Goal: Task Accomplishment & Management: Complete application form

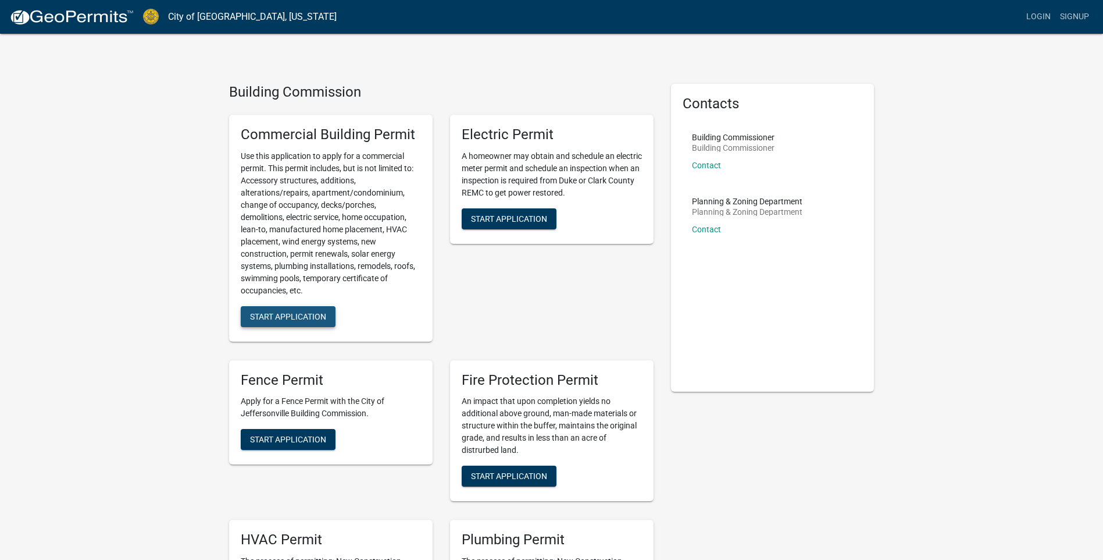
click at [291, 320] on span "Start Application" at bounding box center [288, 315] width 76 height 9
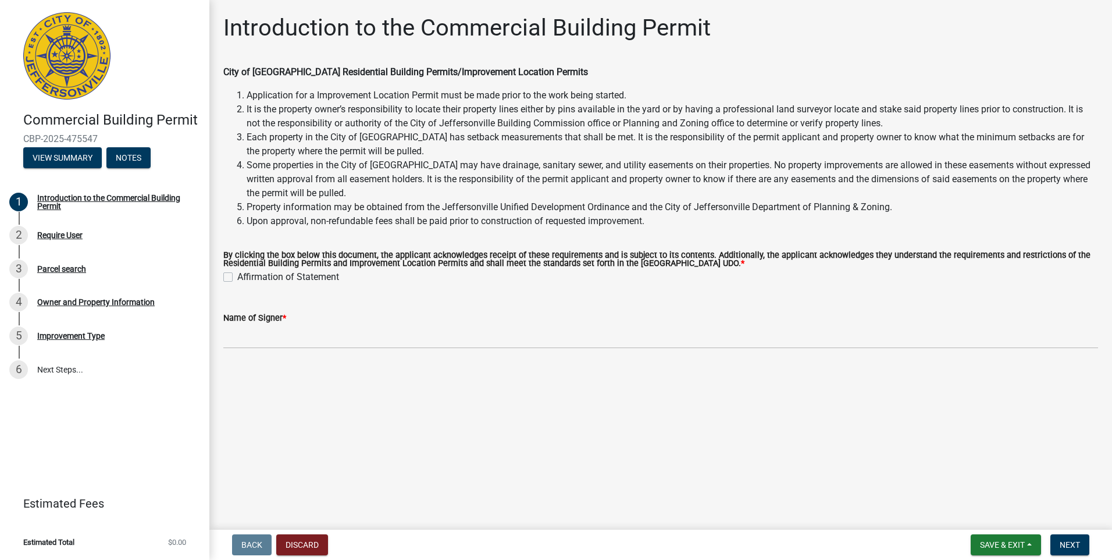
click at [237, 273] on label "Affirmation of Statement" at bounding box center [288, 277] width 102 height 14
click at [237, 273] on input "Affirmation of Statement" at bounding box center [241, 274] width 8 height 8
checkbox input "true"
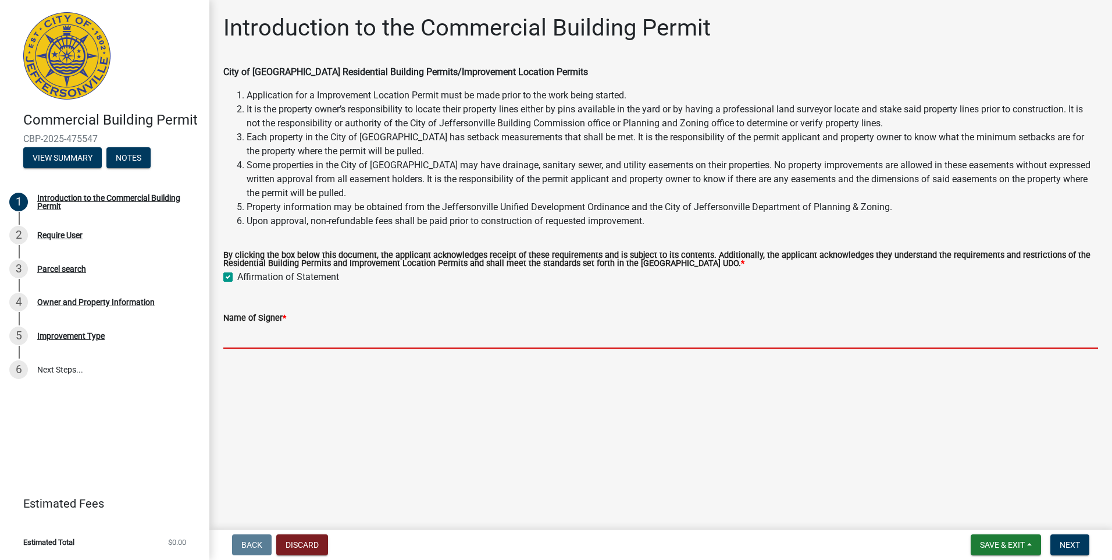
click at [336, 326] on input "Name of Signer *" at bounding box center [660, 337] width 875 height 24
type input "[PERSON_NAME]"
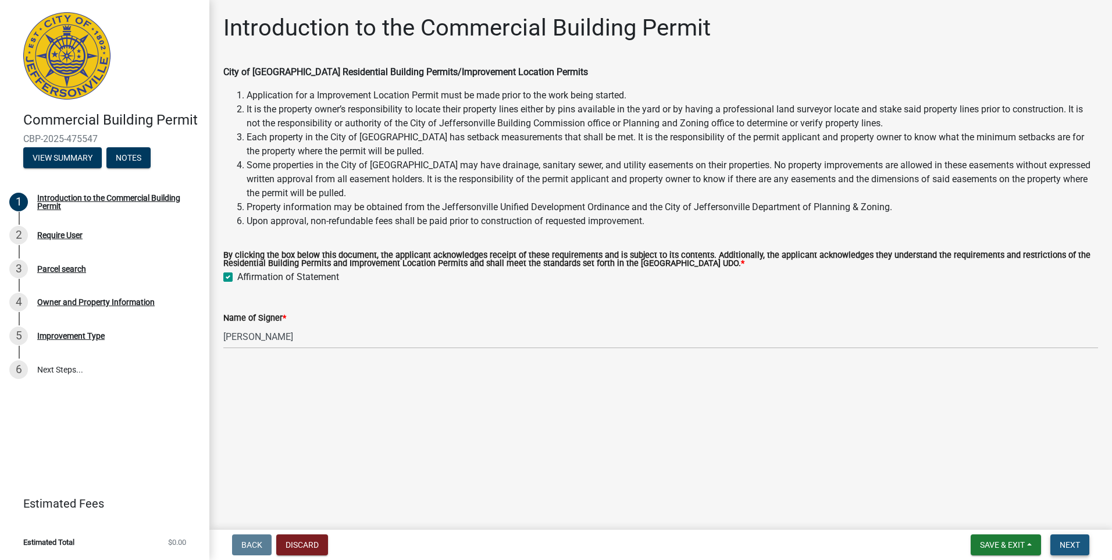
click at [1077, 543] on span "Next" at bounding box center [1070, 544] width 20 height 9
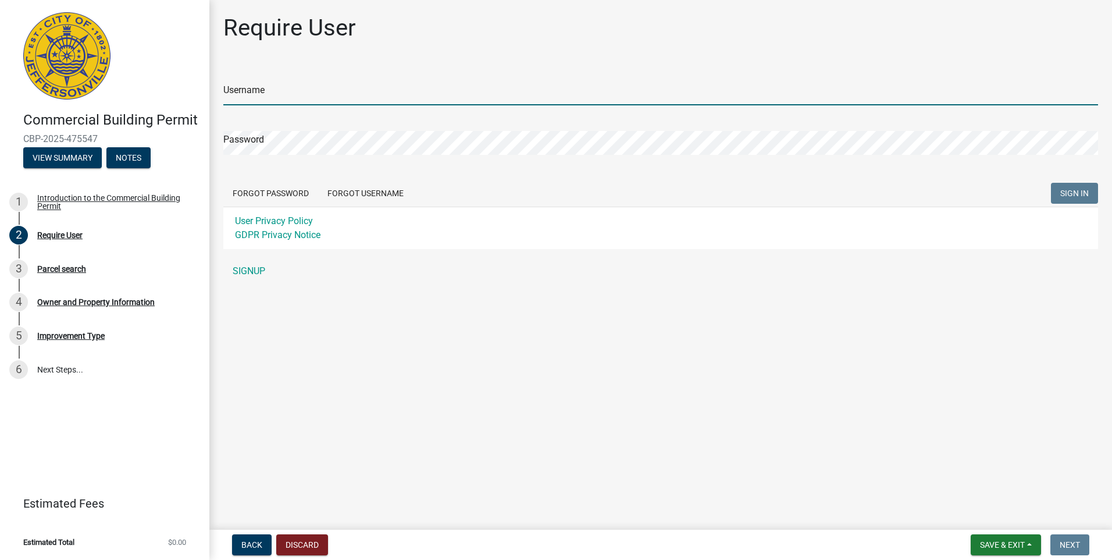
type input "Wireless"
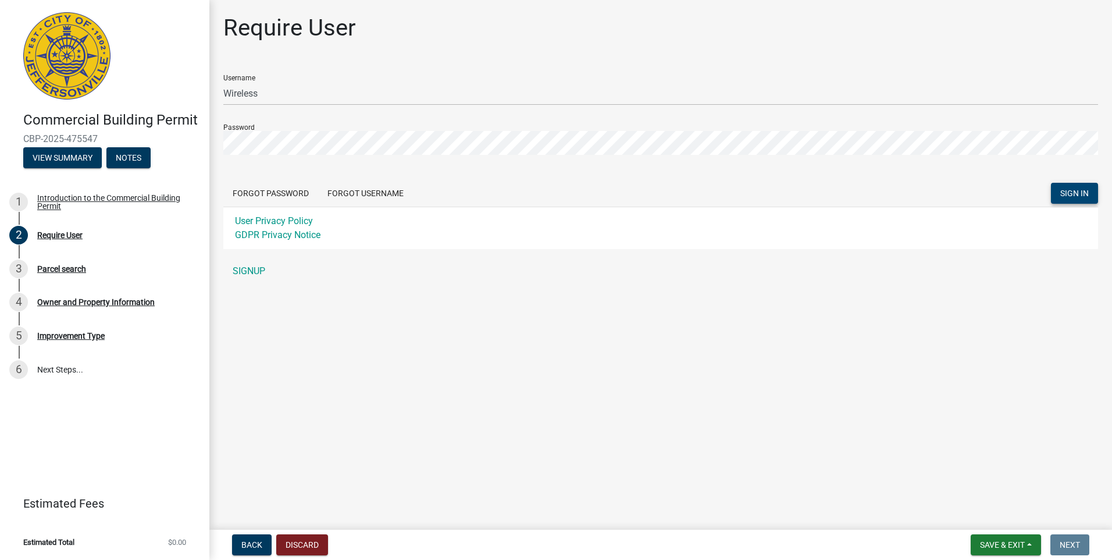
click at [1066, 185] on button "SIGN IN" at bounding box center [1074, 193] width 47 height 21
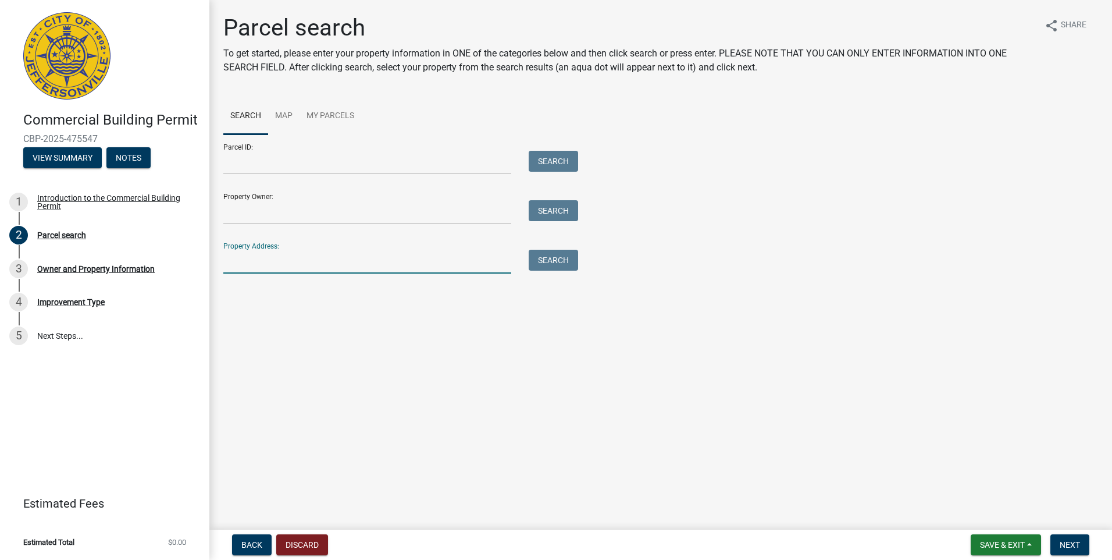
click at [259, 255] on input "Property Address:" at bounding box center [367, 262] width 288 height 24
type input "[STREET_ADDRESS]"
click at [562, 266] on button "Search" at bounding box center [553, 260] width 49 height 21
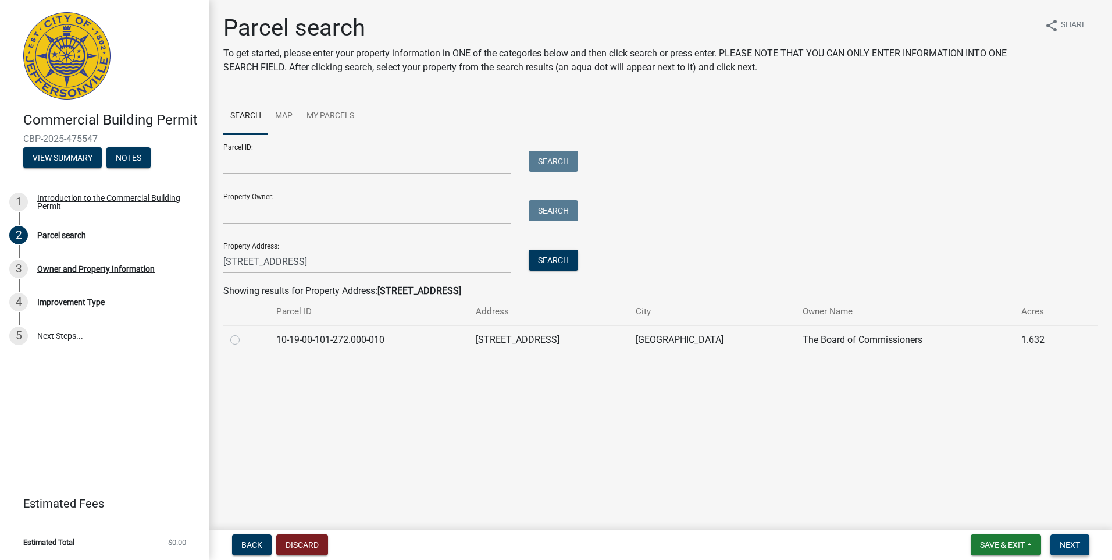
click at [1081, 547] on button "Next" at bounding box center [1069, 544] width 39 height 21
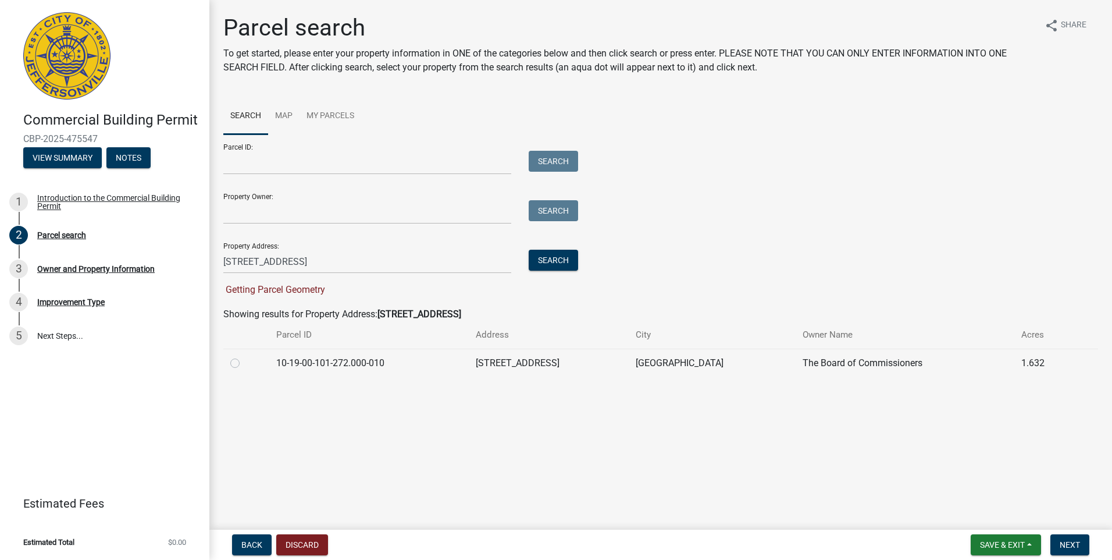
click at [244, 356] on label at bounding box center [244, 356] width 0 height 0
click at [244, 362] on input "radio" at bounding box center [248, 360] width 8 height 8
radio input "true"
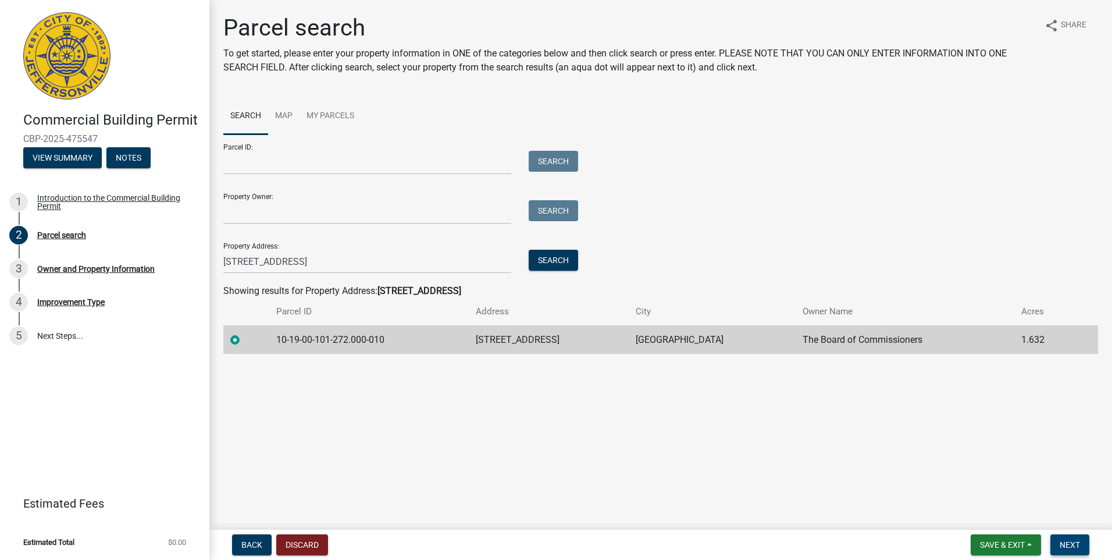
click at [1069, 543] on span "Next" at bounding box center [1070, 544] width 20 height 9
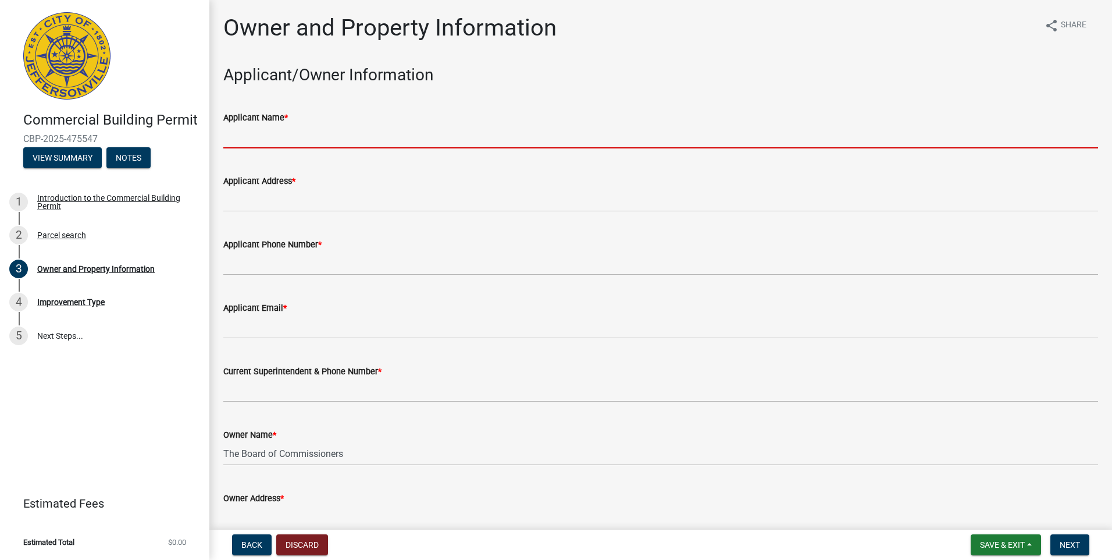
click at [302, 130] on input "Applicant Name *" at bounding box center [660, 136] width 875 height 24
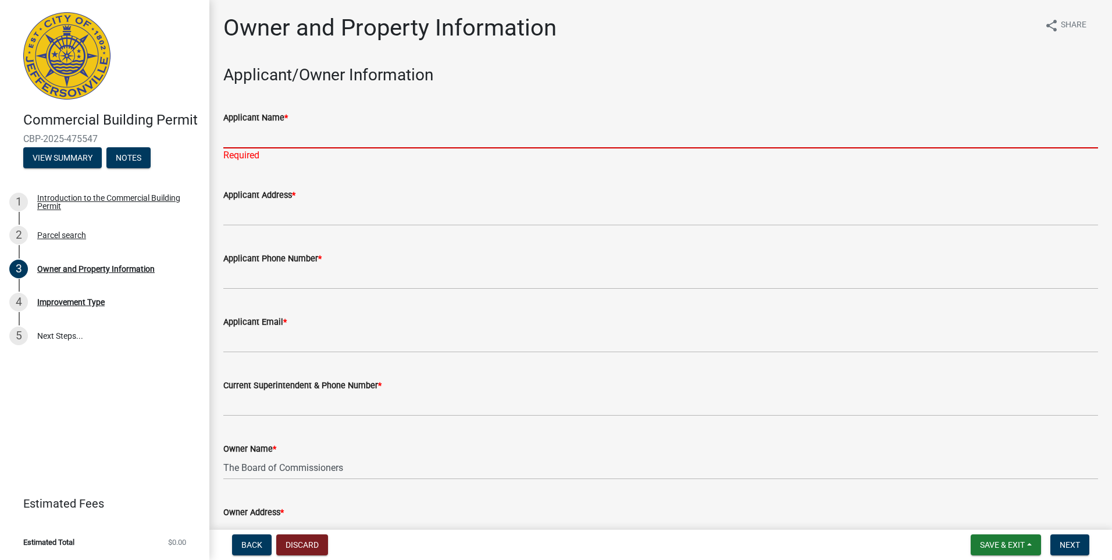
click at [255, 133] on input "Applicant Name *" at bounding box center [660, 136] width 875 height 24
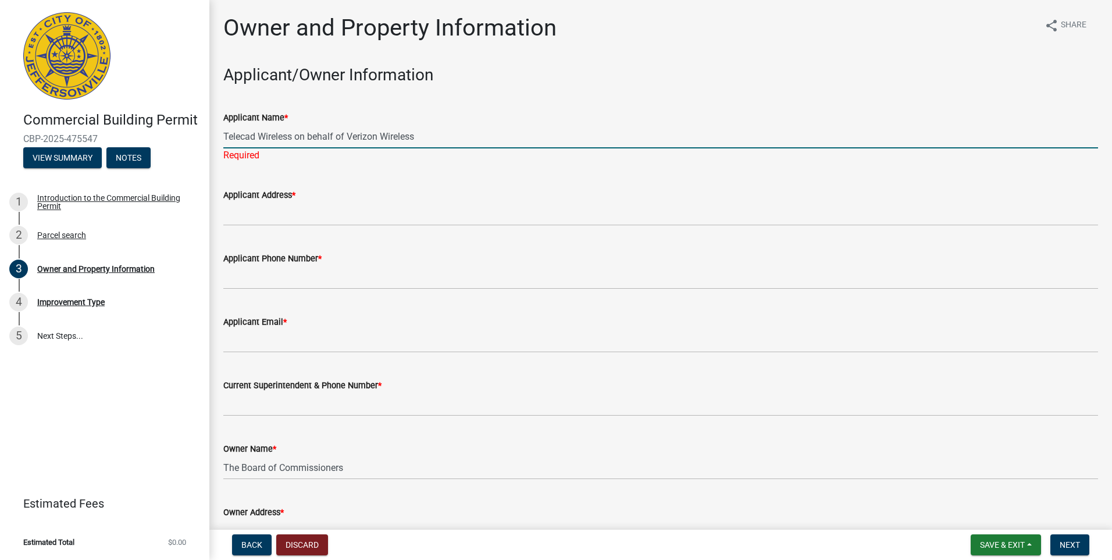
type input "Telecad Wireless on behalf of Verizon Wireless"
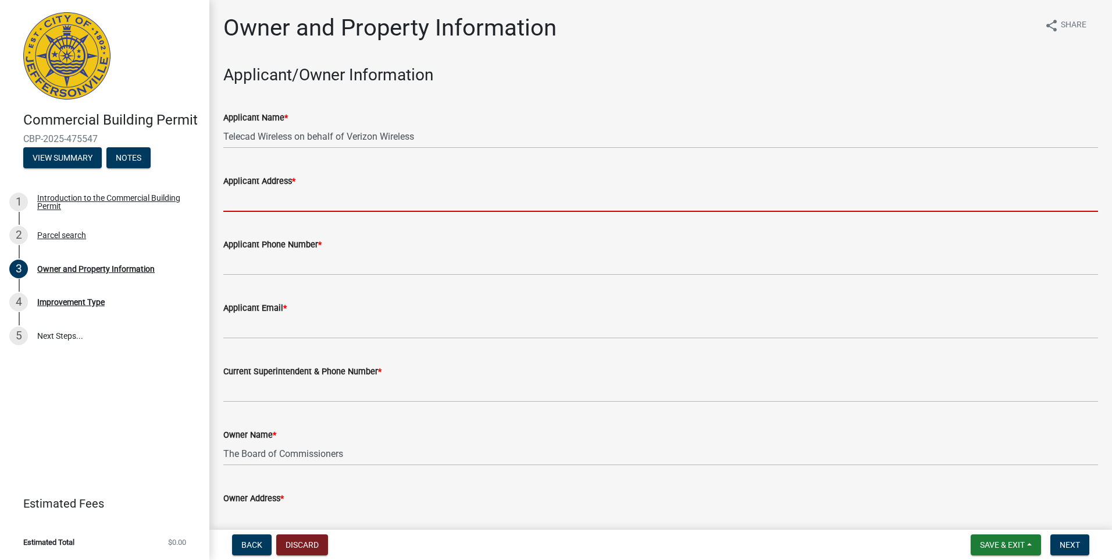
click at [254, 216] on wm-data-entity-input "Applicant Address *" at bounding box center [660, 189] width 875 height 63
type input "[STREET_ADDRESS]"
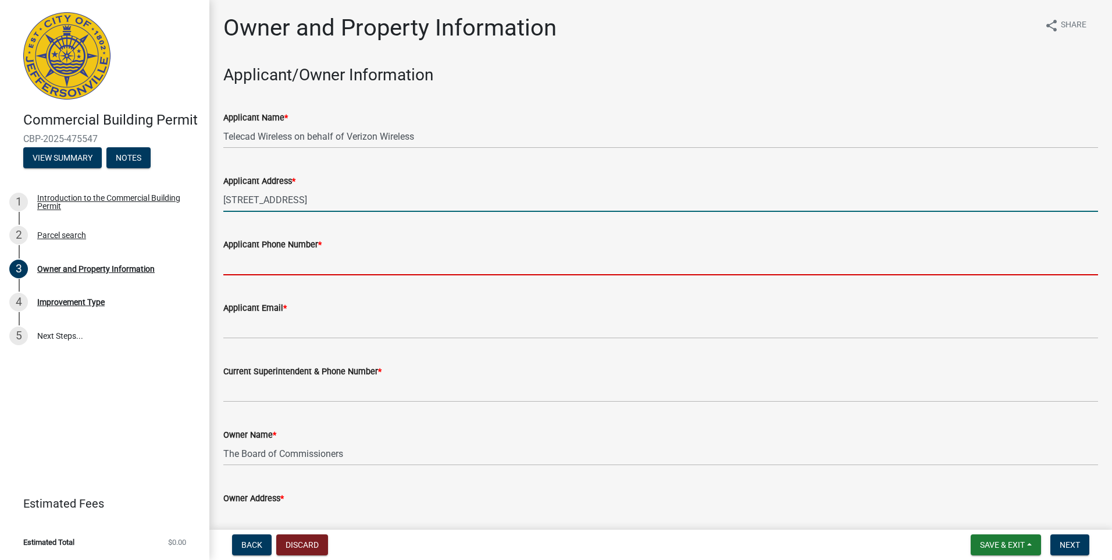
type input "4238439500"
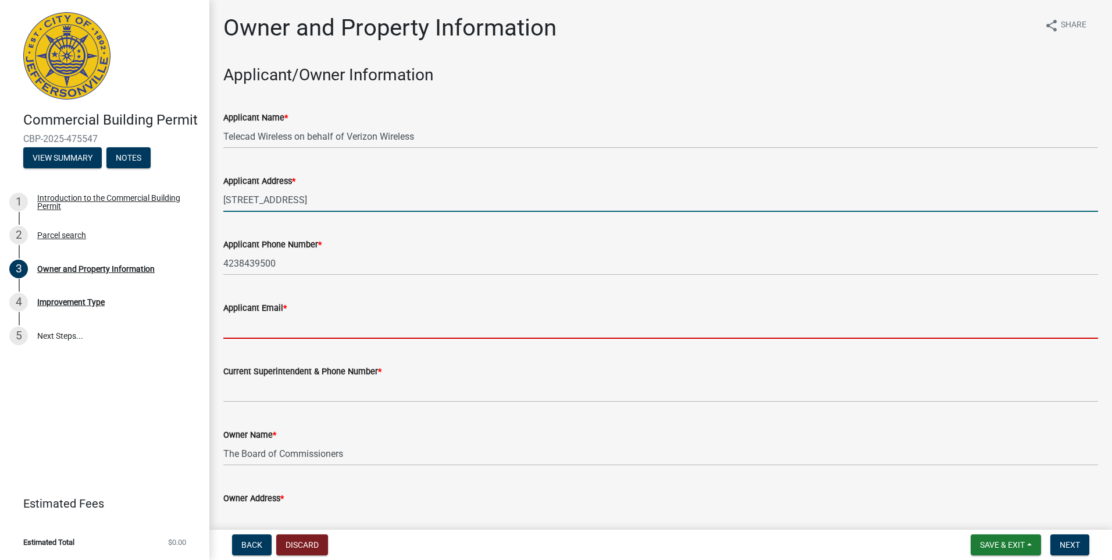
type input "[PERSON_NAME][EMAIL_ADDRESS][PERSON_NAME][DOMAIN_NAME]"
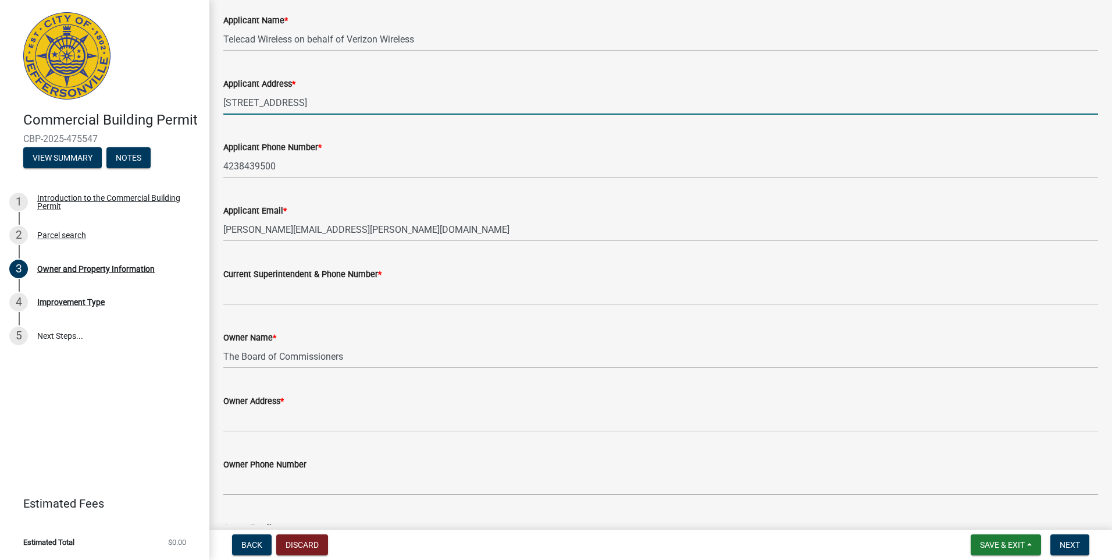
scroll to position [116, 0]
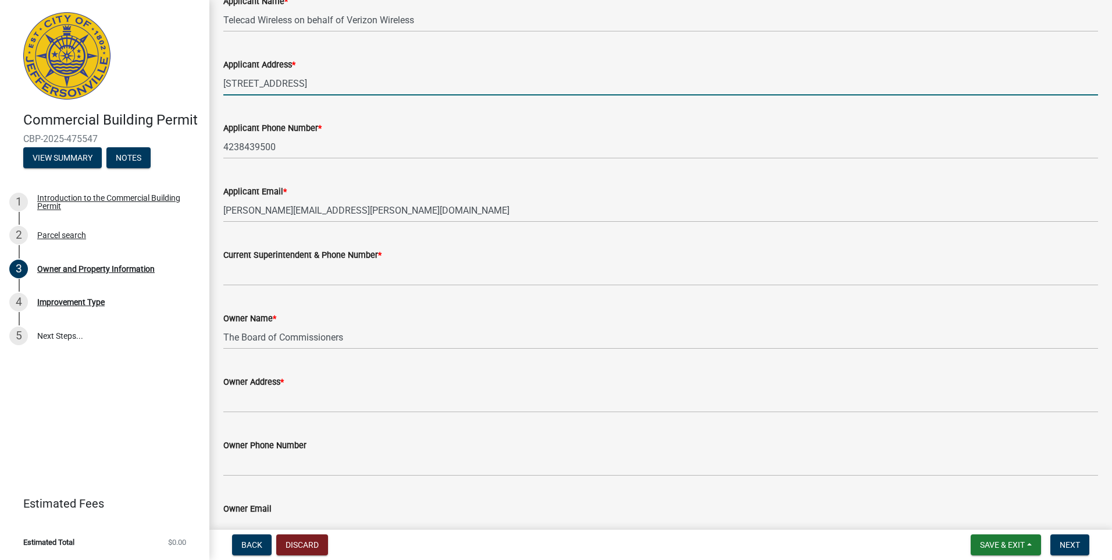
type input "[STREET_ADDRESS]"
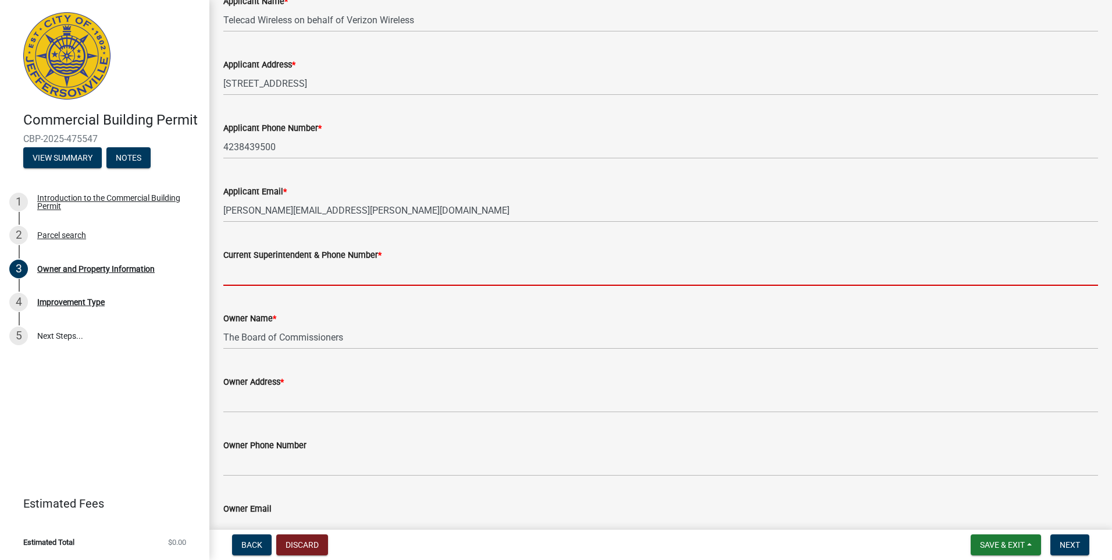
click at [279, 266] on input "Current Superintendent & Phone Number *" at bounding box center [660, 274] width 875 height 24
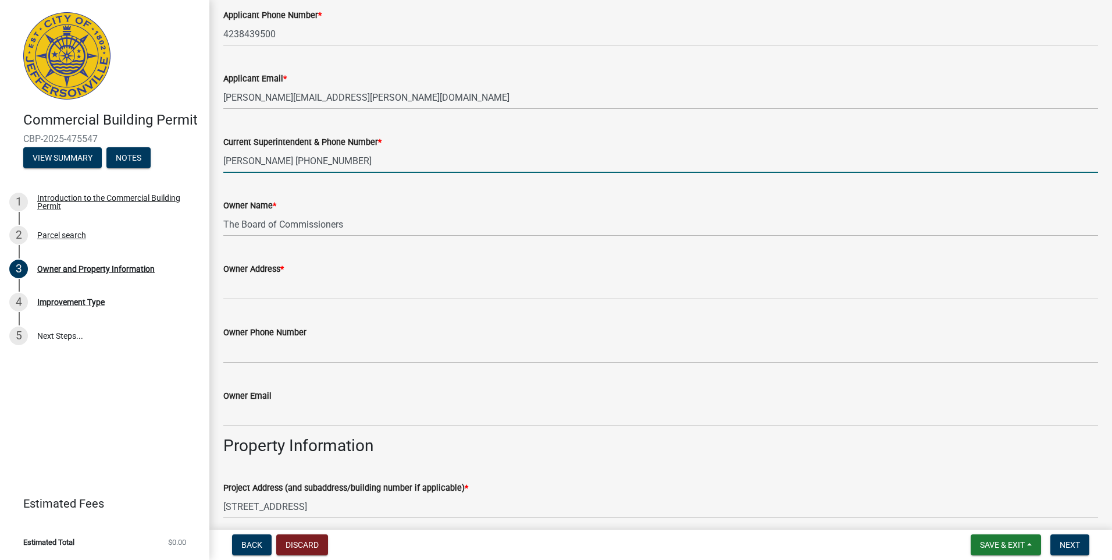
scroll to position [233, 0]
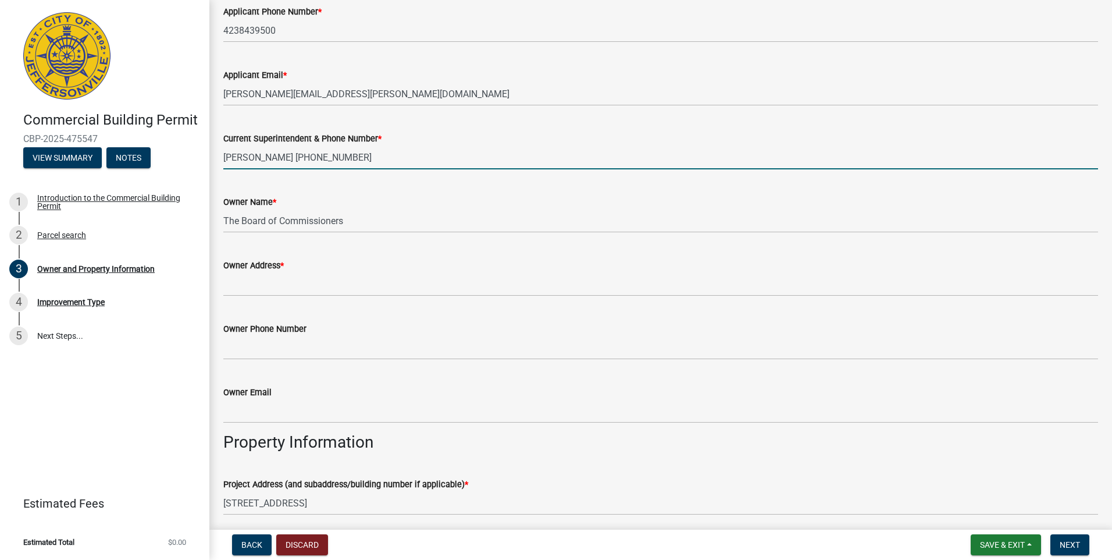
type input "[PERSON_NAME] [PHONE_NUMBER]"
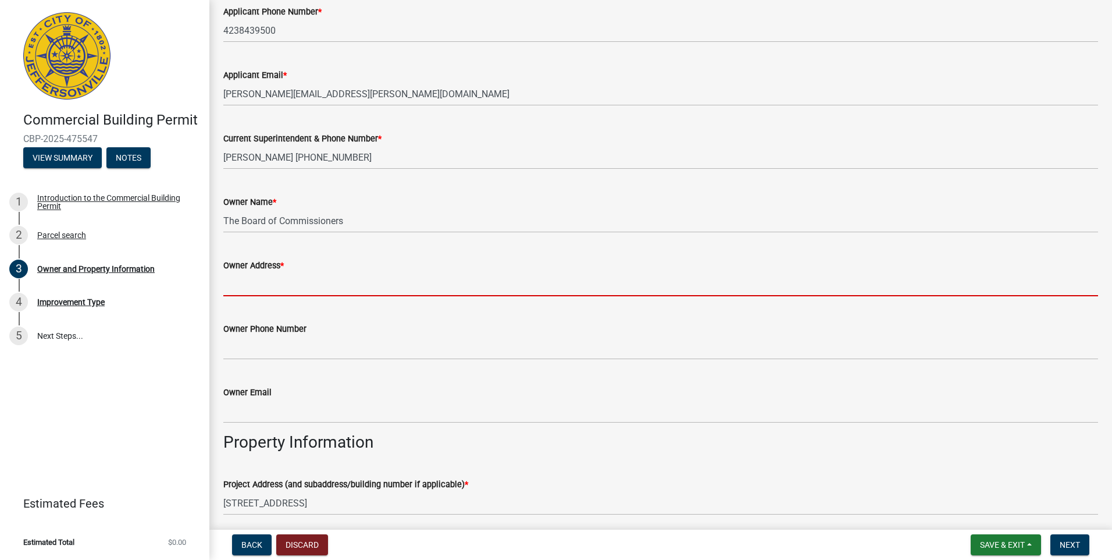
click at [248, 284] on input "Owner Address *" at bounding box center [660, 284] width 875 height 24
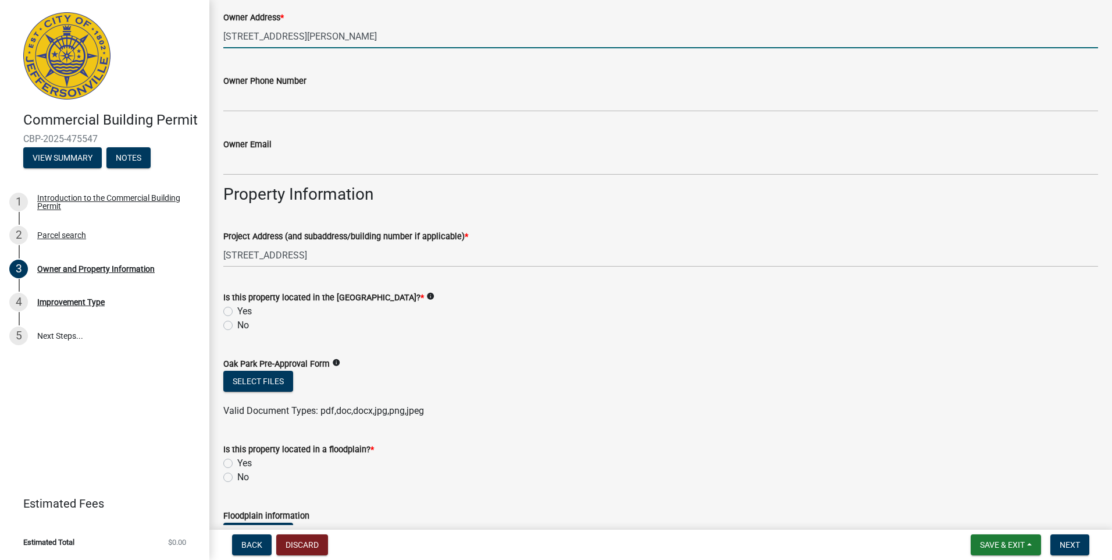
scroll to position [484, 0]
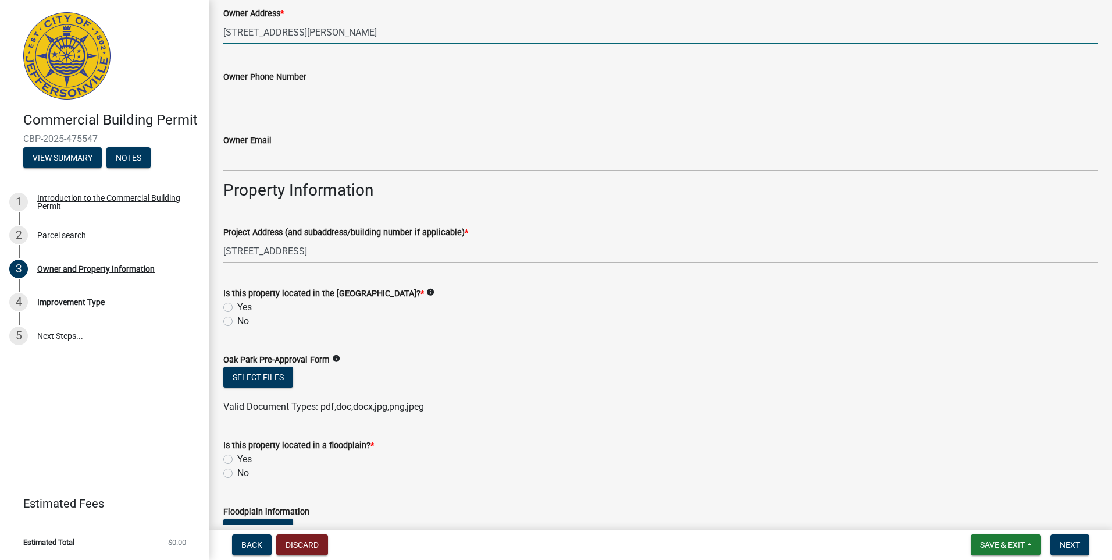
type input "[STREET_ADDRESS][PERSON_NAME]"
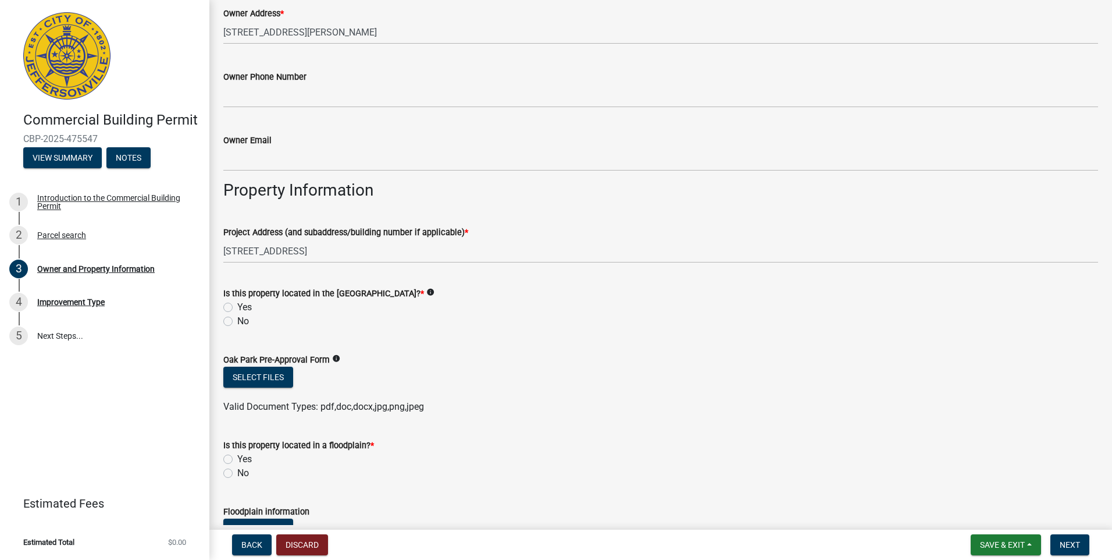
click at [237, 321] on label "No" at bounding box center [243, 321] width 12 height 14
click at [237, 321] on input "No" at bounding box center [241, 318] width 8 height 8
radio input "true"
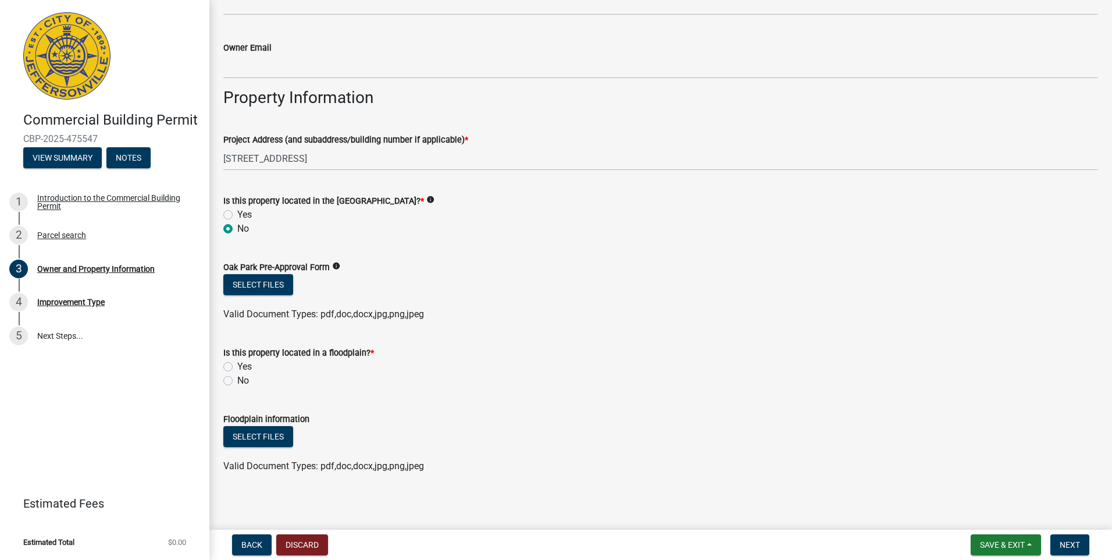
scroll to position [581, 0]
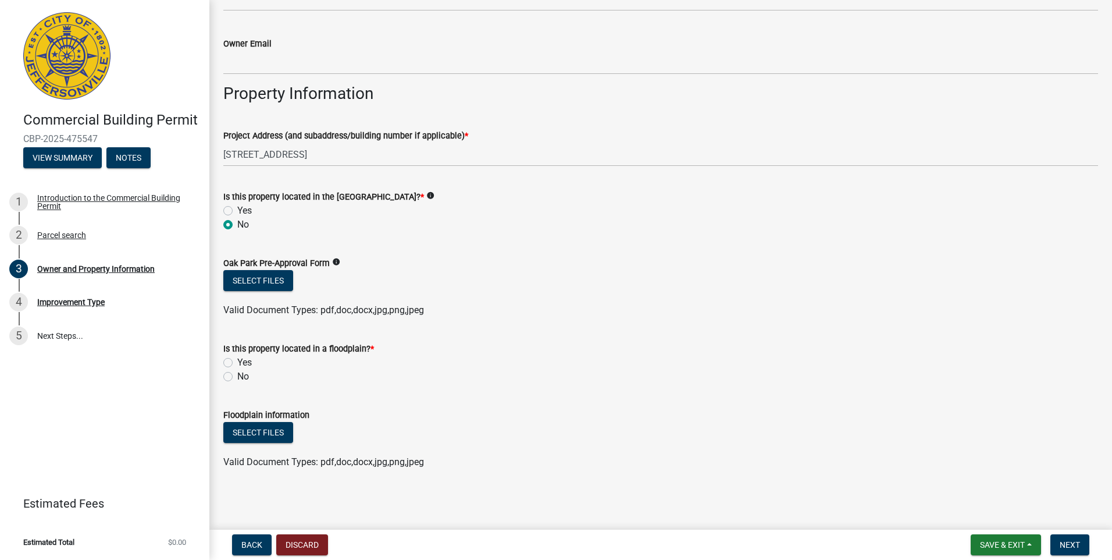
click at [237, 376] on label "No" at bounding box center [243, 376] width 12 height 14
click at [237, 376] on input "No" at bounding box center [241, 373] width 8 height 8
radio input "true"
click at [1070, 552] on button "Next" at bounding box center [1069, 544] width 39 height 21
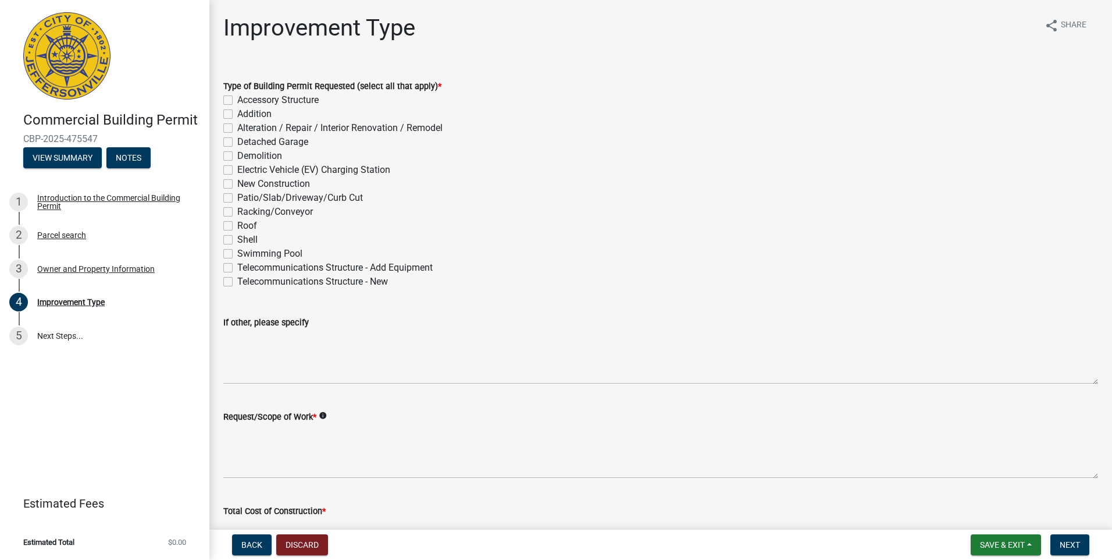
click at [237, 278] on label "Telecommunications Structure - New" at bounding box center [312, 282] width 151 height 14
click at [237, 278] on input "Telecommunications Structure - New" at bounding box center [241, 279] width 8 height 8
checkbox input "true"
checkbox input "false"
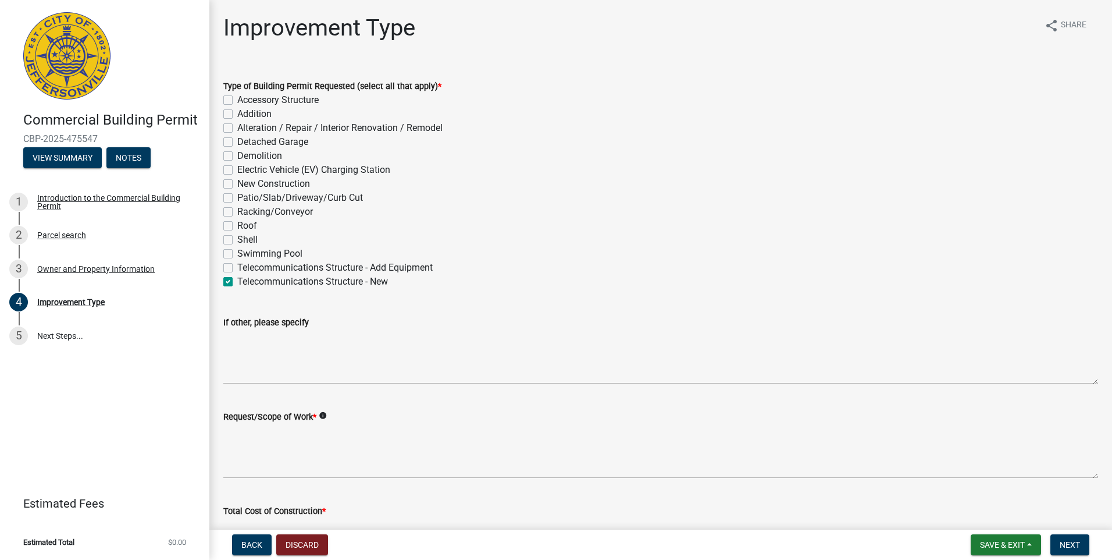
checkbox input "false"
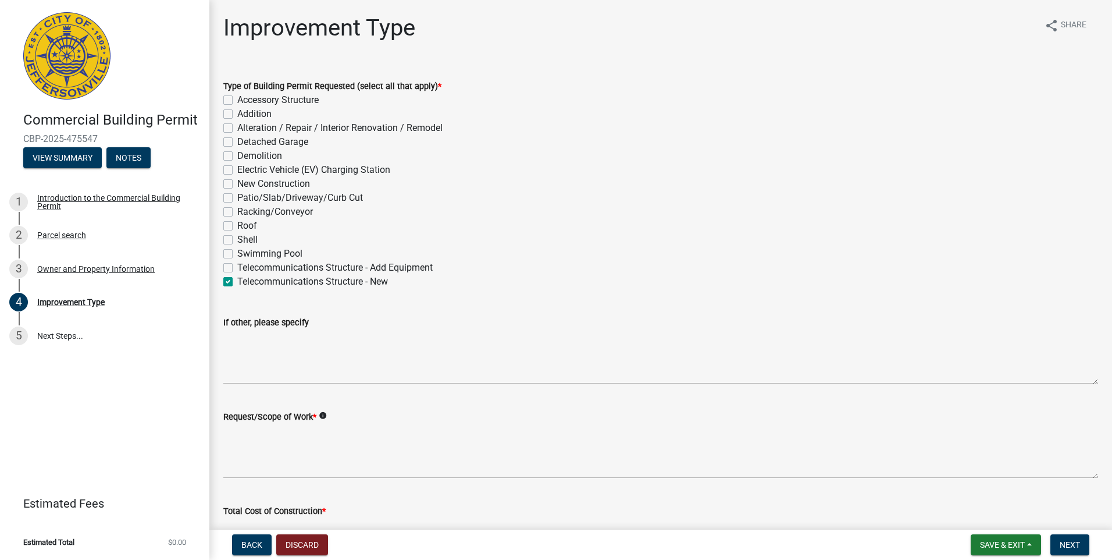
checkbox input "false"
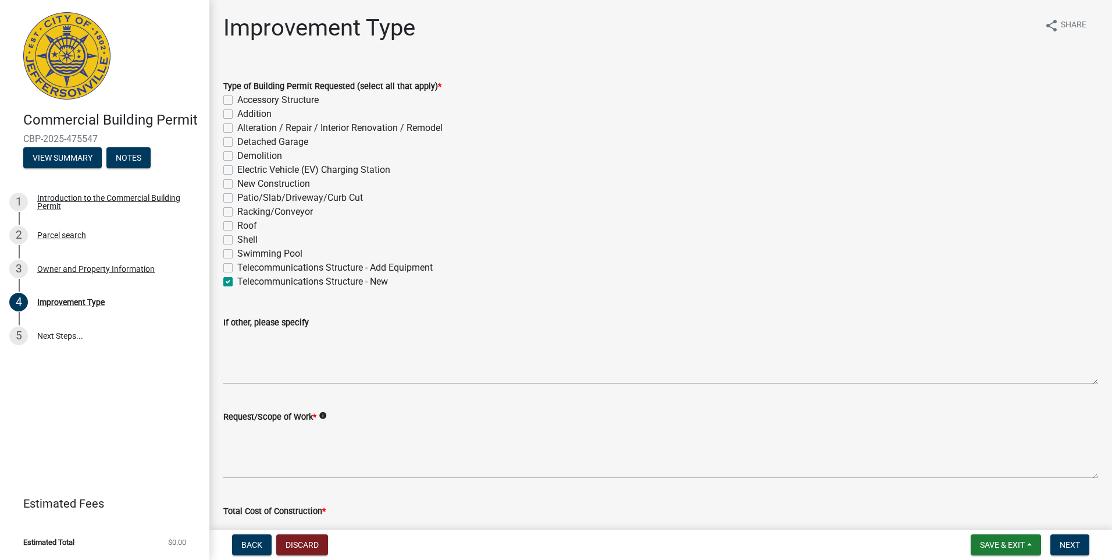
checkbox input "false"
checkbox input "true"
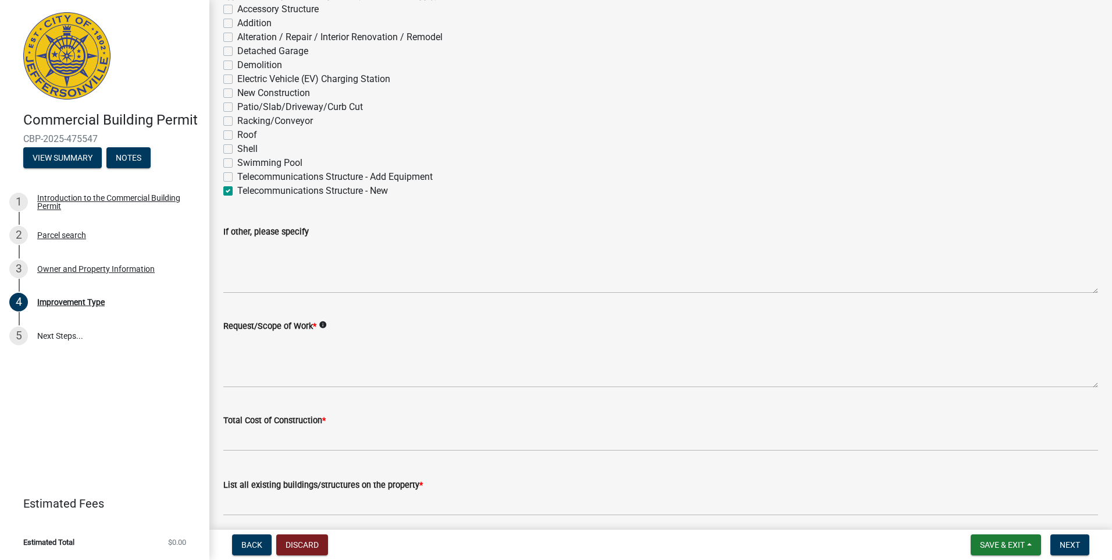
scroll to position [97, 0]
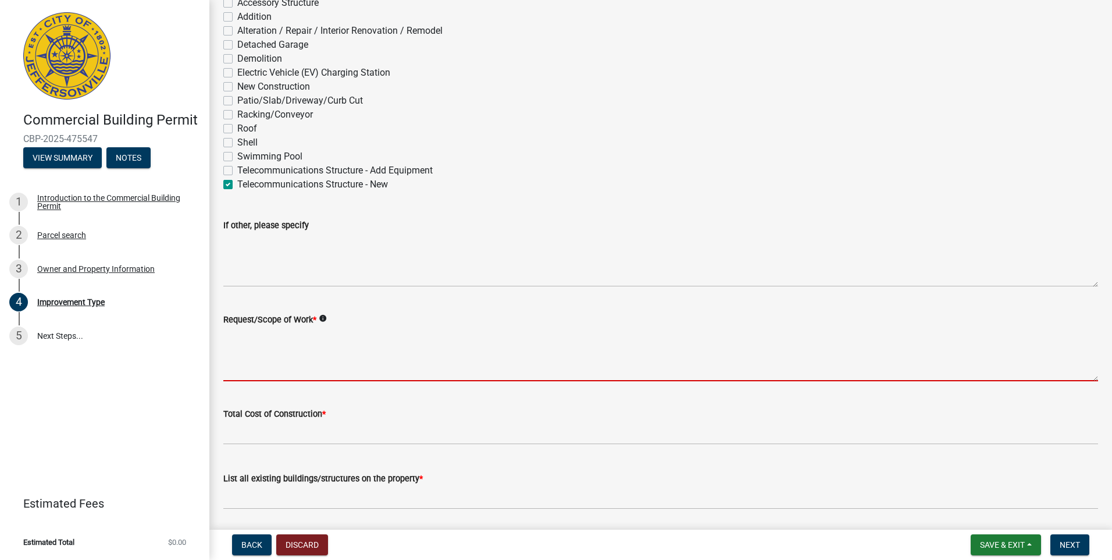
click at [243, 364] on textarea "Request/Scope of Work *" at bounding box center [660, 353] width 875 height 55
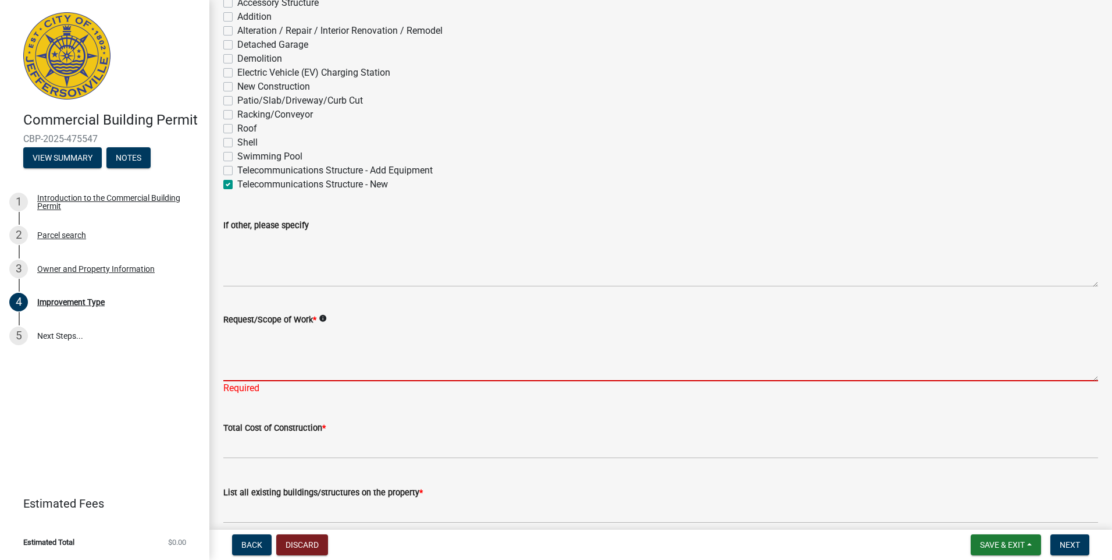
click at [241, 339] on textarea "Request/Scope of Work *" at bounding box center [660, 353] width 875 height 55
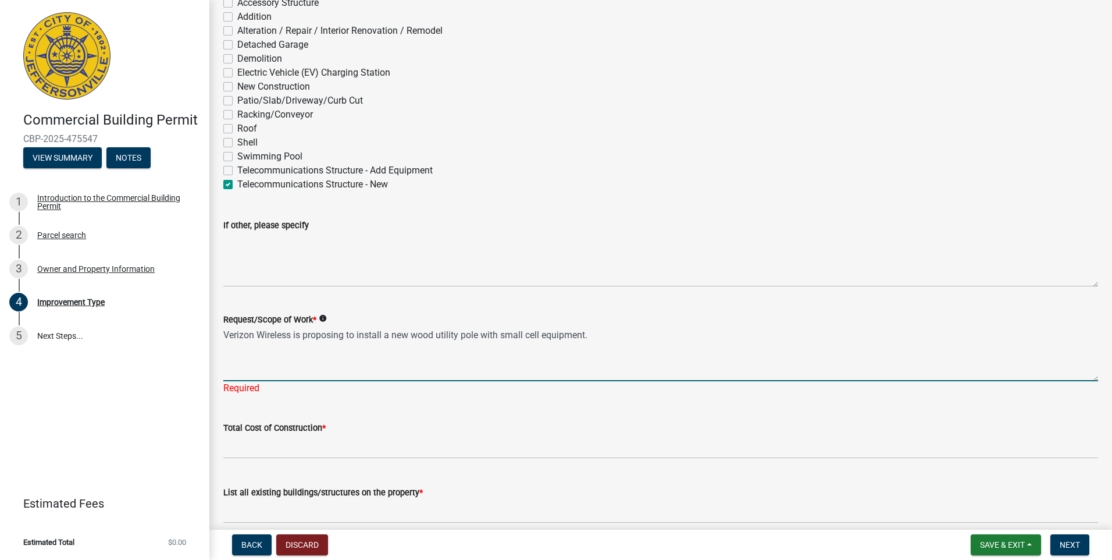
type textarea "Verizon Wireless is proposing to install a new wood utility pole with small cel…"
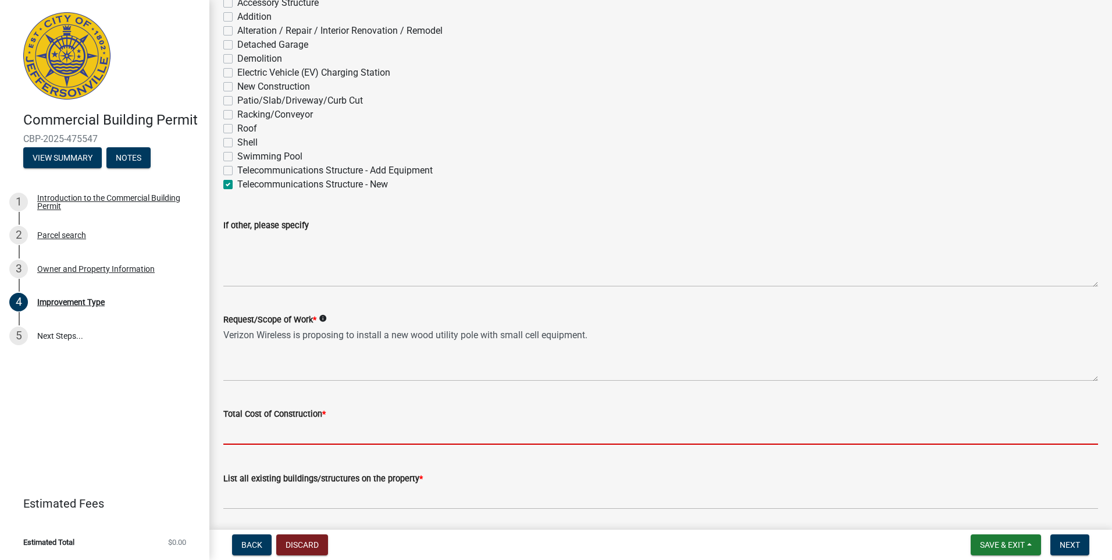
click at [263, 431] on input "text" at bounding box center [660, 433] width 875 height 24
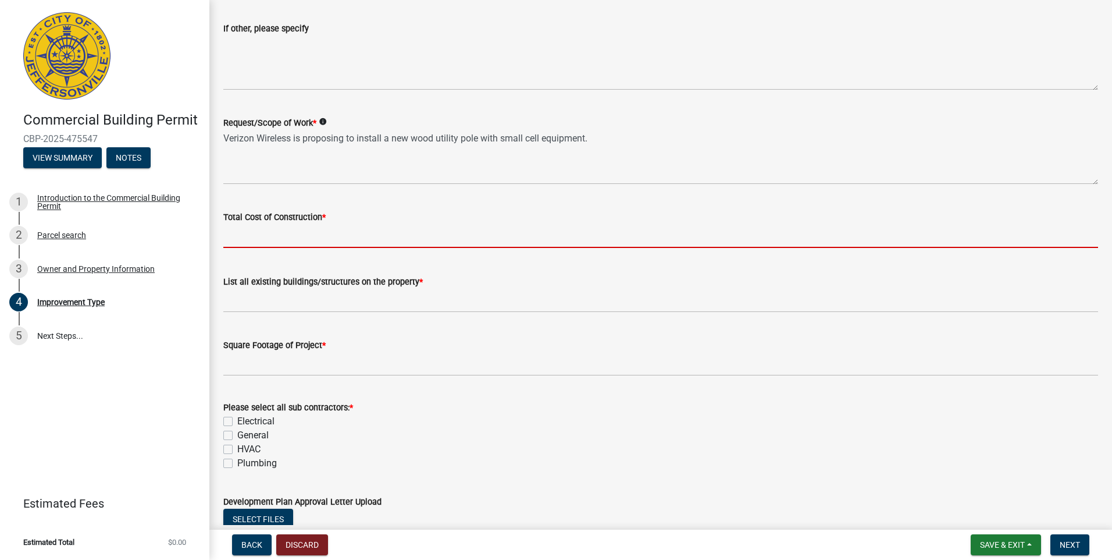
scroll to position [303, 0]
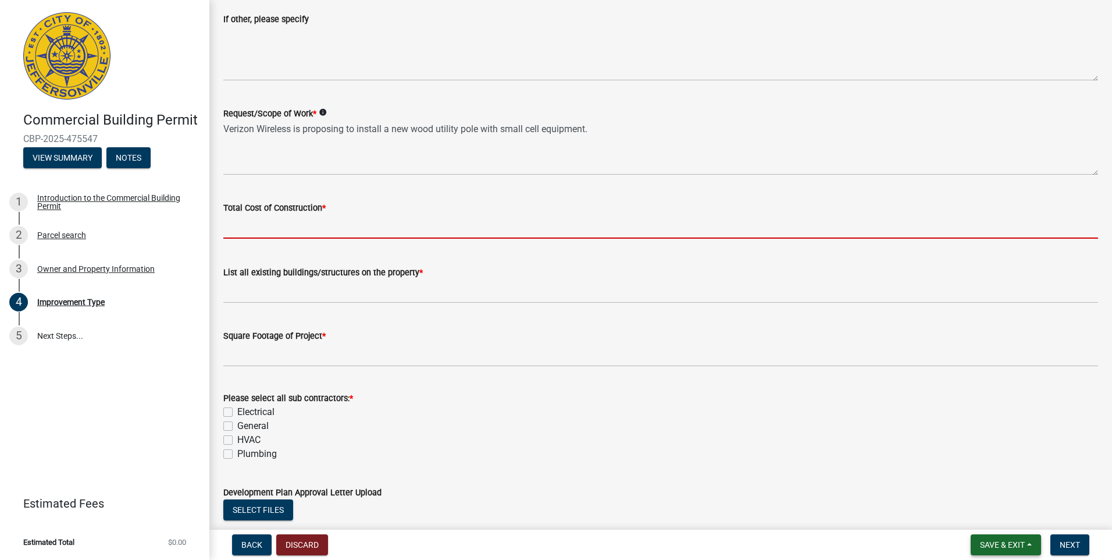
click at [1006, 547] on span "Save & Exit" at bounding box center [1002, 544] width 45 height 9
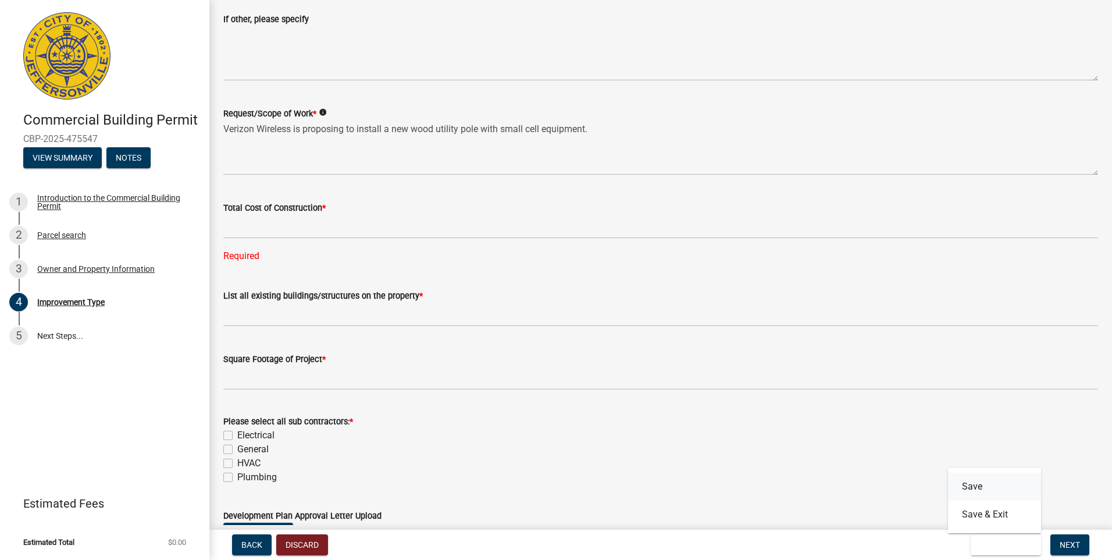
click at [972, 482] on button "Save" at bounding box center [994, 486] width 93 height 28
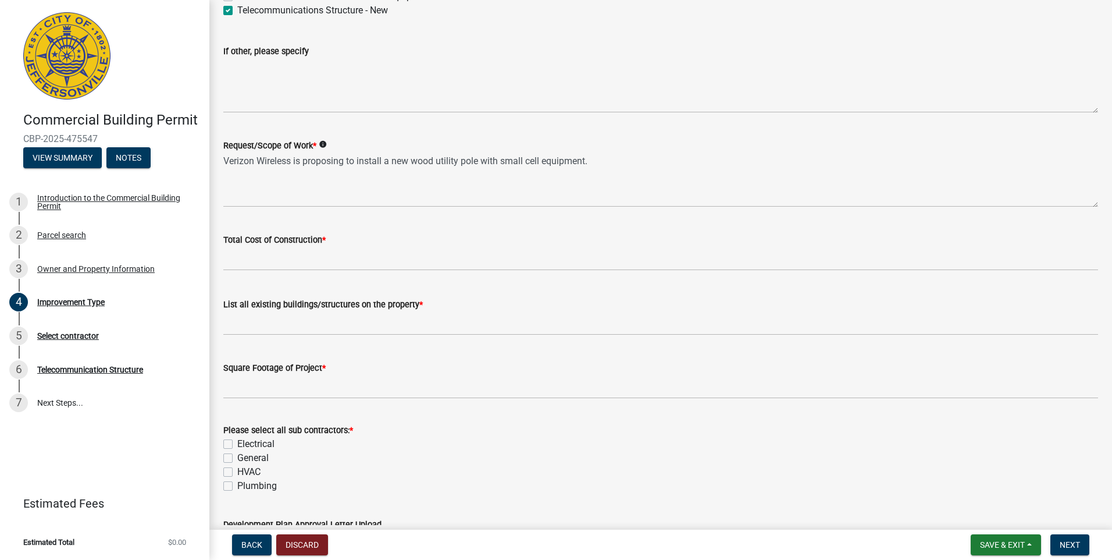
scroll to position [272, 0]
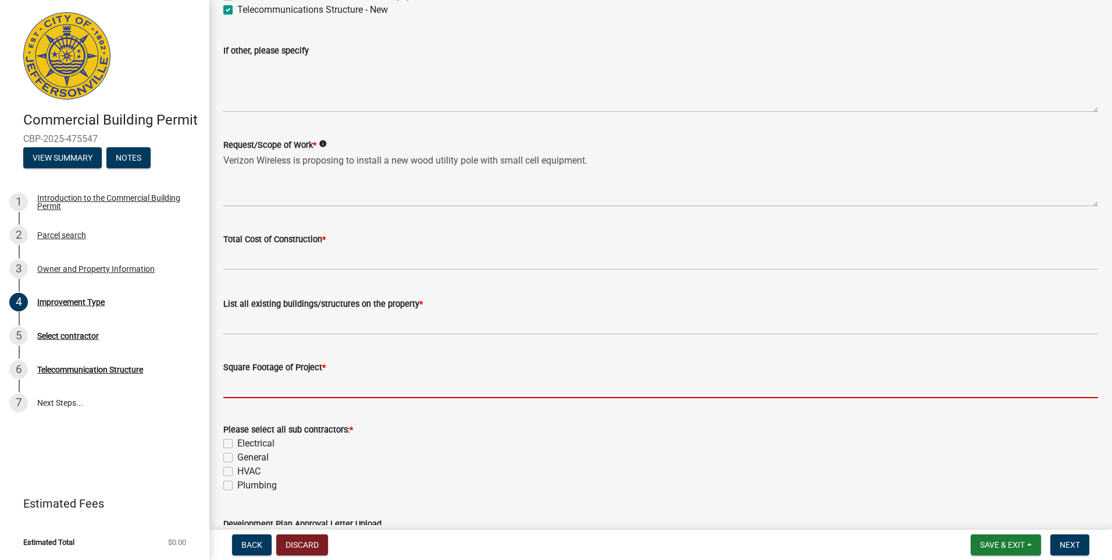
click at [249, 385] on input "text" at bounding box center [660, 386] width 875 height 24
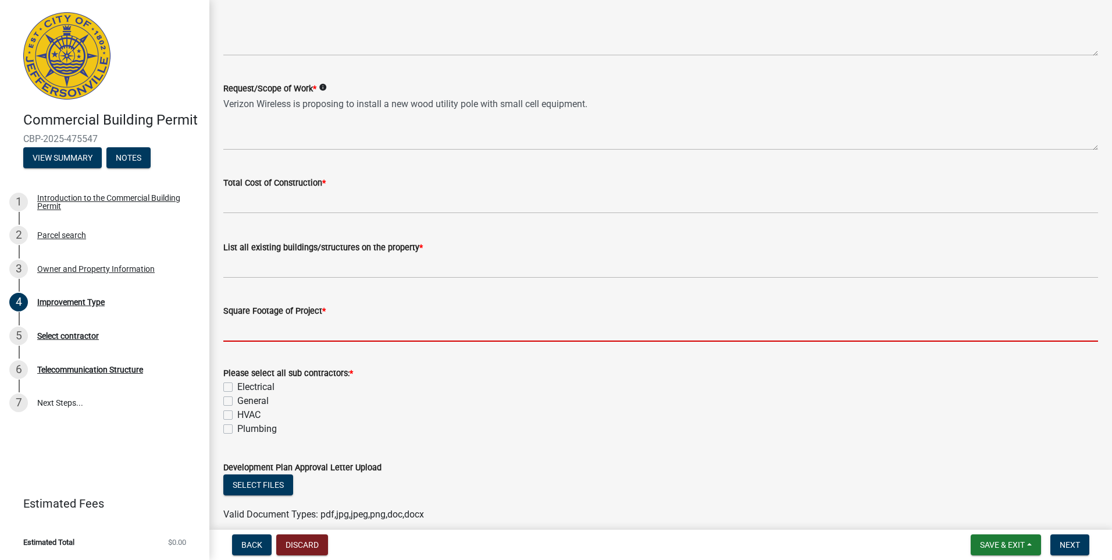
scroll to position [322, 0]
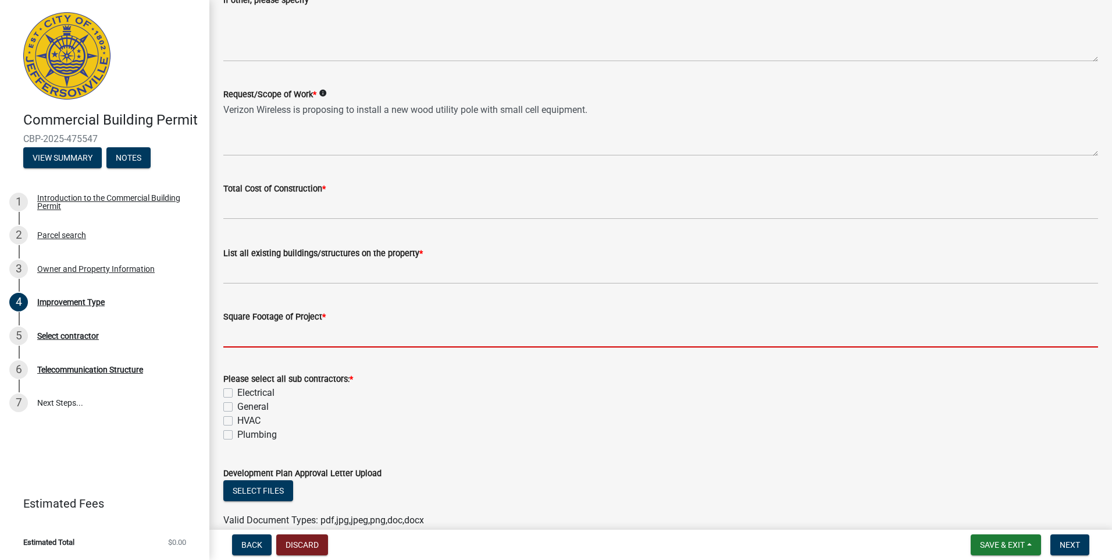
type input "0"
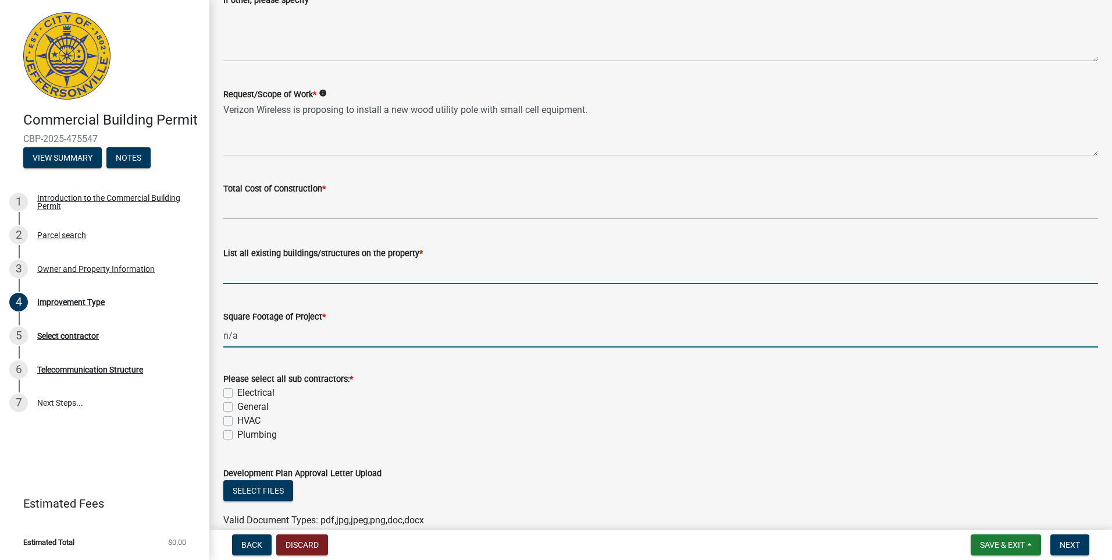
type input "0"
click at [234, 276] on input "List all existing buildings/structures on the property *" at bounding box center [660, 272] width 875 height 24
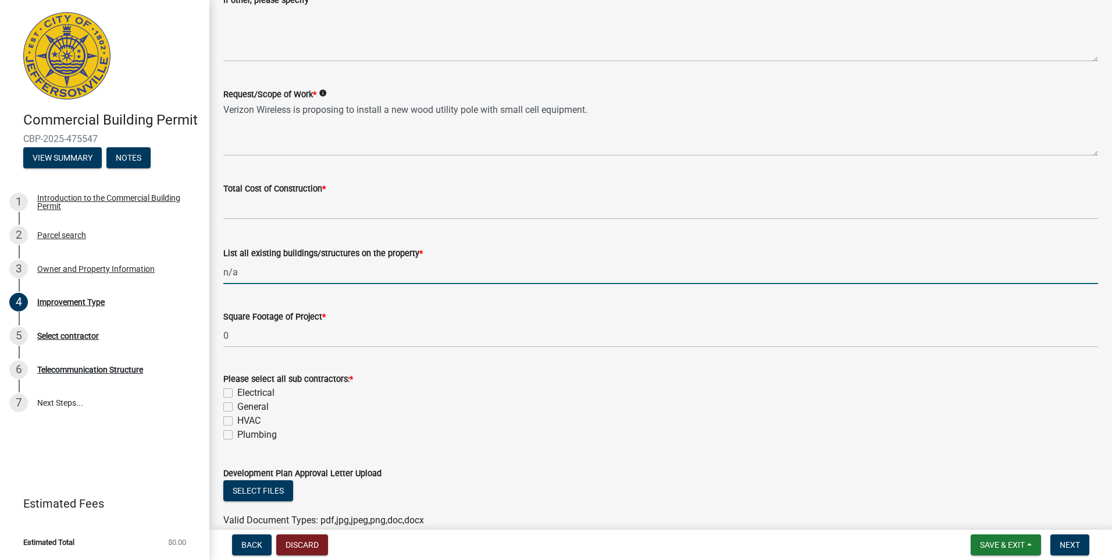
type input "n/a"
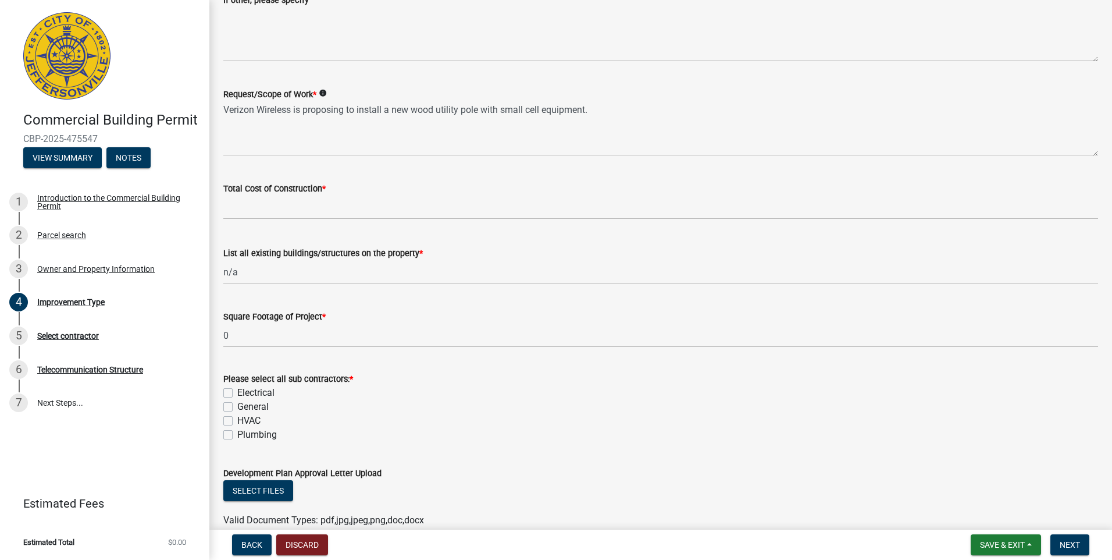
click at [404, 353] on wm-data-entity-input "Square Footage of Project * 0" at bounding box center [660, 325] width 875 height 65
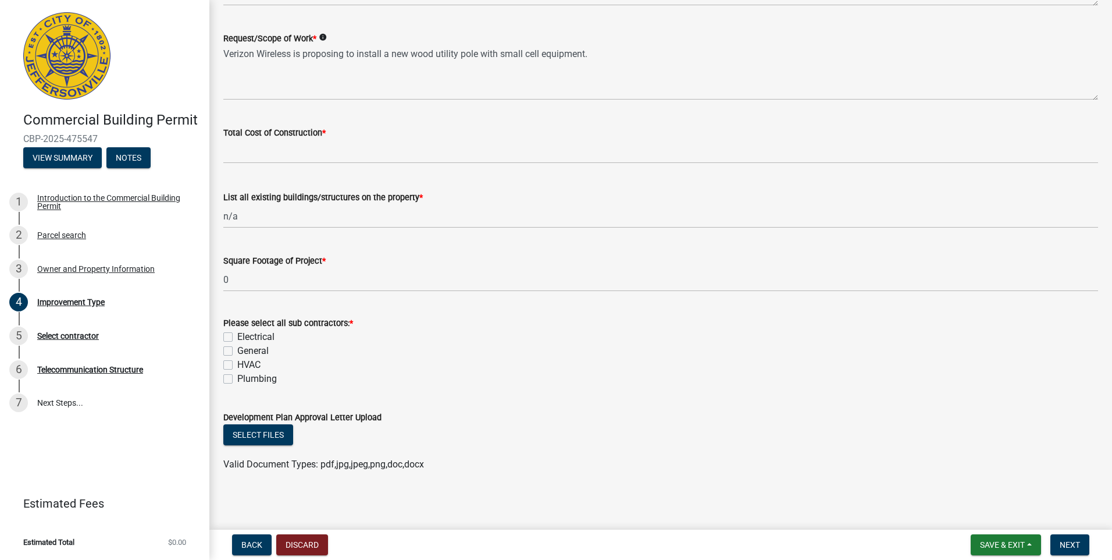
scroll to position [380, 0]
click at [237, 349] on label "General" at bounding box center [252, 348] width 31 height 14
click at [237, 349] on input "General" at bounding box center [241, 345] width 8 height 8
checkbox input "true"
checkbox input "false"
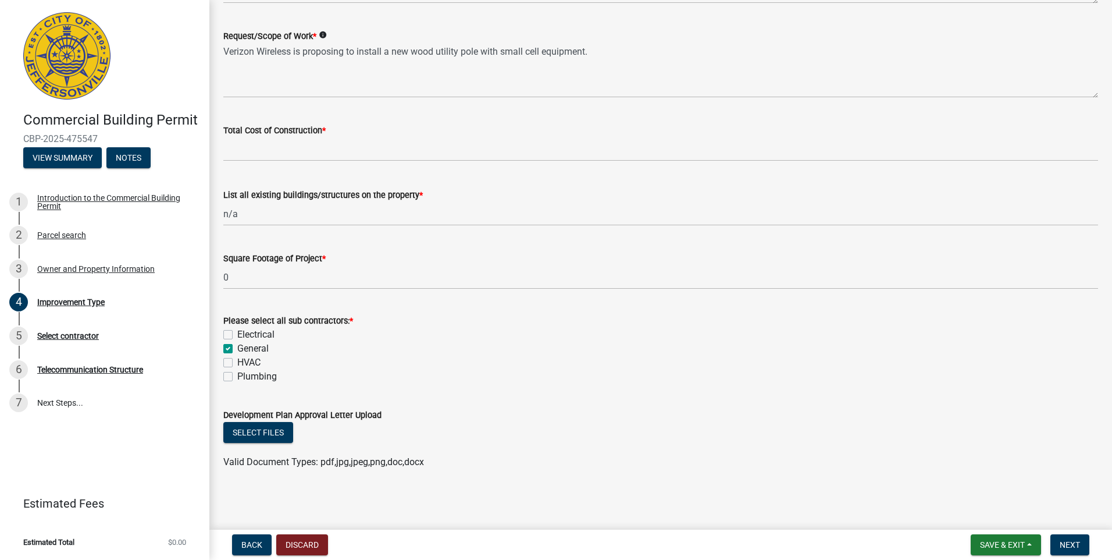
checkbox input "true"
checkbox input "false"
click at [975, 544] on button "Save & Exit" at bounding box center [1006, 544] width 70 height 21
click at [960, 484] on button "Save" at bounding box center [994, 486] width 93 height 28
